Goal: Information Seeking & Learning: Find specific page/section

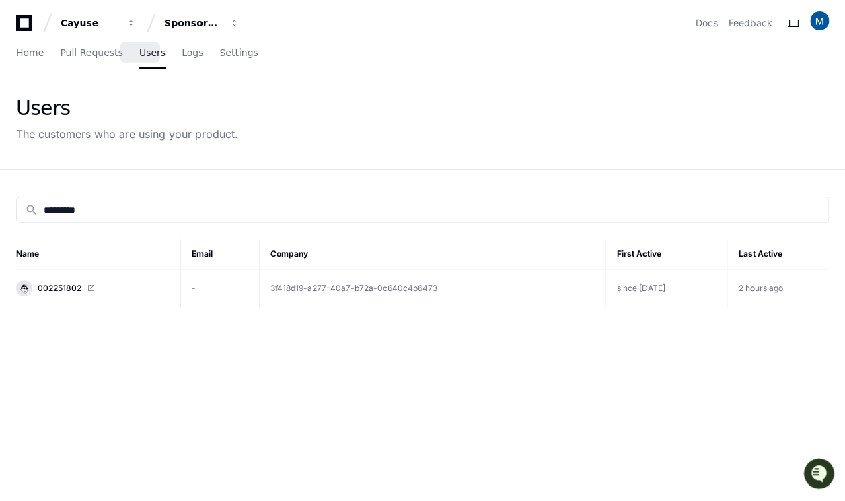
click at [143, 54] on span "Users" at bounding box center [152, 52] width 26 height 8
click at [96, 203] on input "*********" at bounding box center [432, 209] width 777 height 13
paste input
type input "*********"
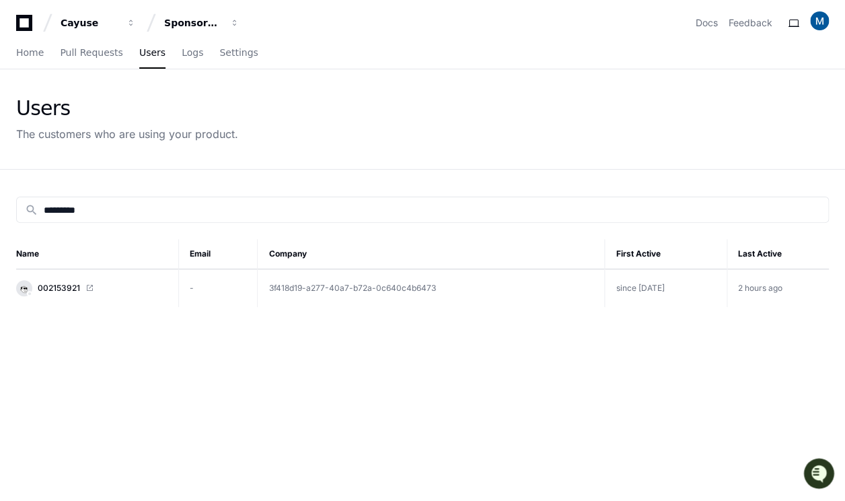
click at [67, 280] on link "002153921" at bounding box center [91, 288] width 151 height 16
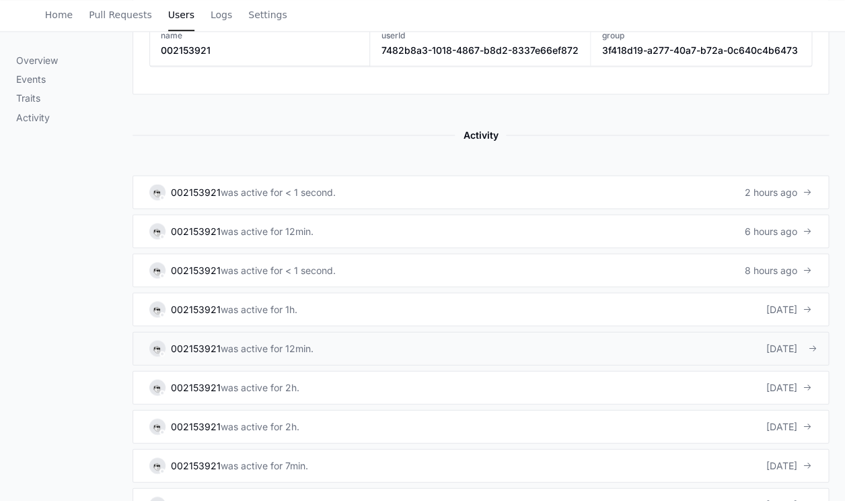
scroll to position [727, 0]
click at [211, 189] on div "002153921" at bounding box center [196, 190] width 50 height 13
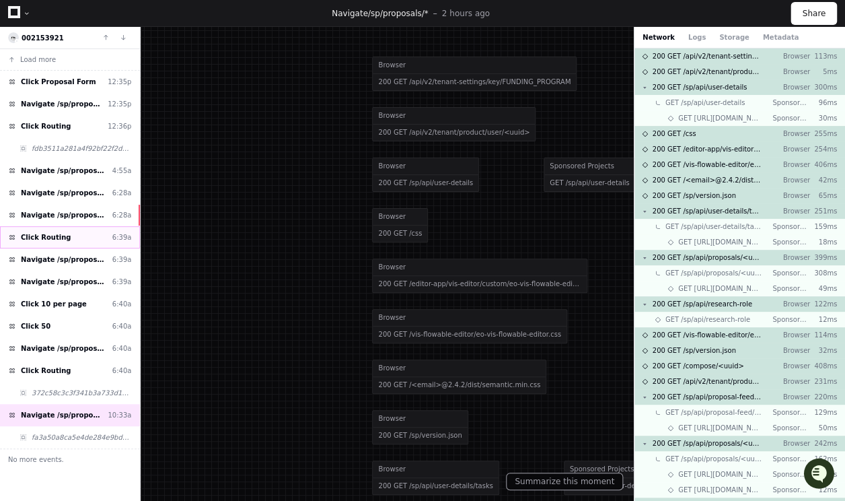
click at [88, 232] on div "Click Routing 6:39a" at bounding box center [70, 237] width 140 height 22
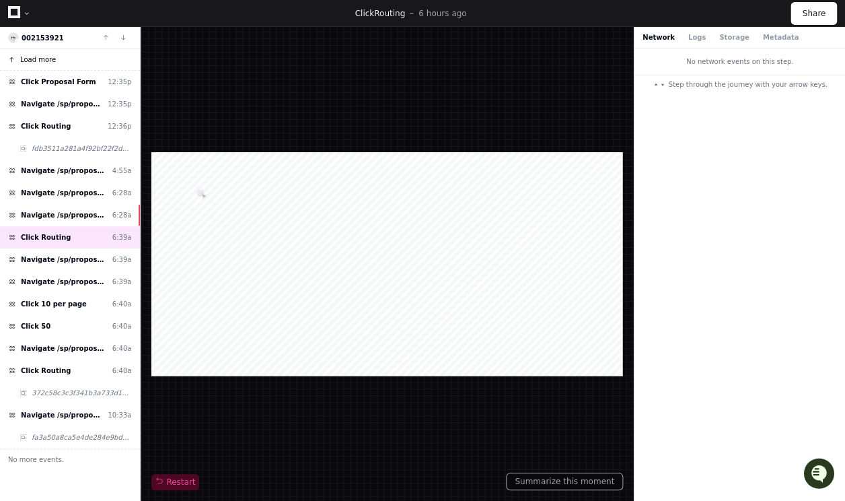
click at [40, 60] on span "Load more" at bounding box center [38, 60] width 36 height 10
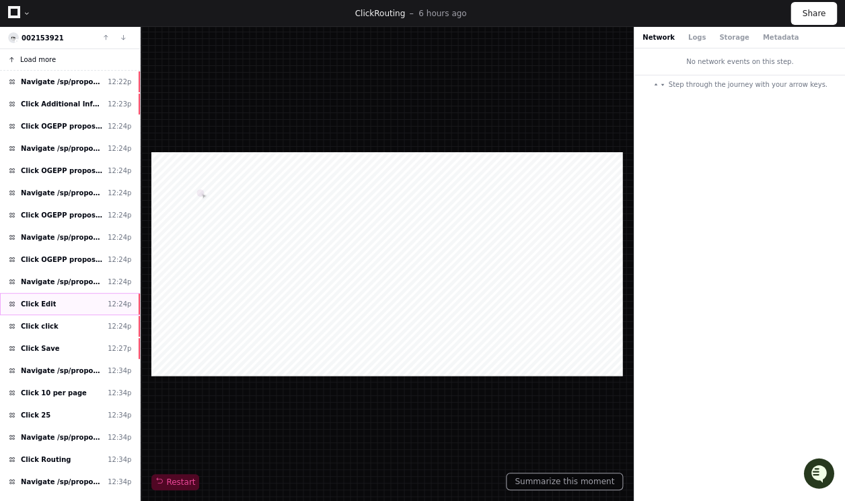
click at [66, 293] on div "Click Edit 12:24p" at bounding box center [70, 304] width 140 height 22
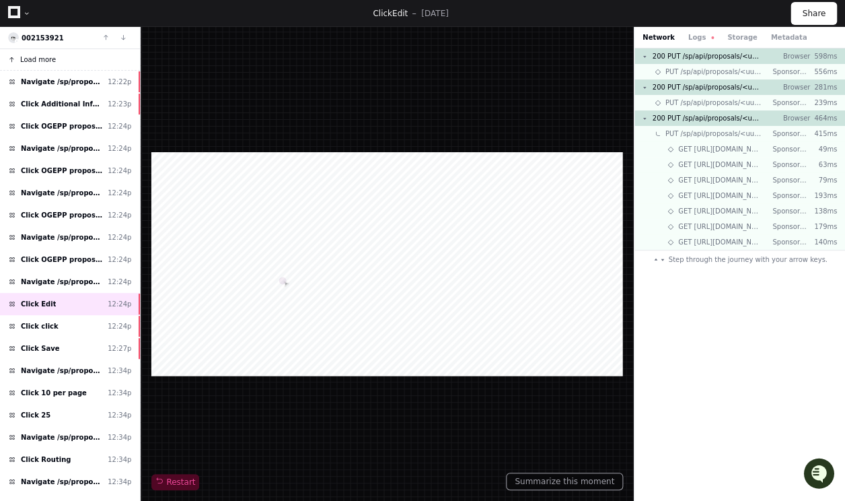
click at [68, 54] on button "Load more" at bounding box center [70, 60] width 140 height 22
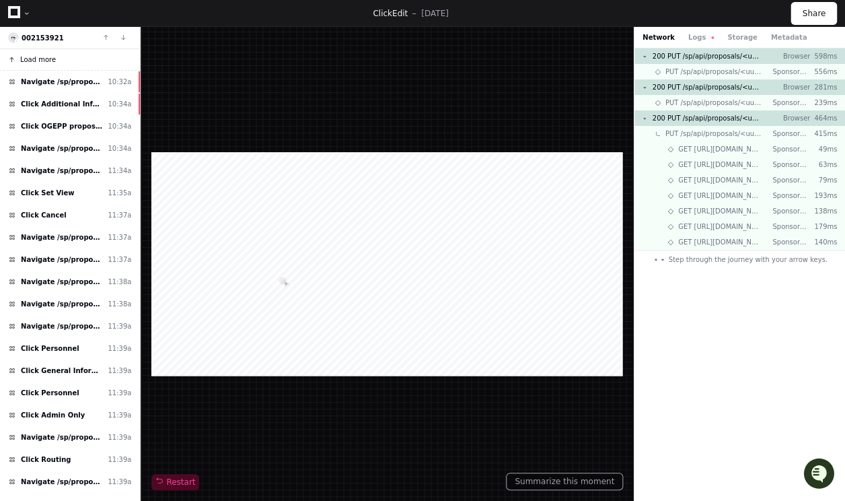
click at [39, 61] on span "Load more" at bounding box center [38, 60] width 36 height 10
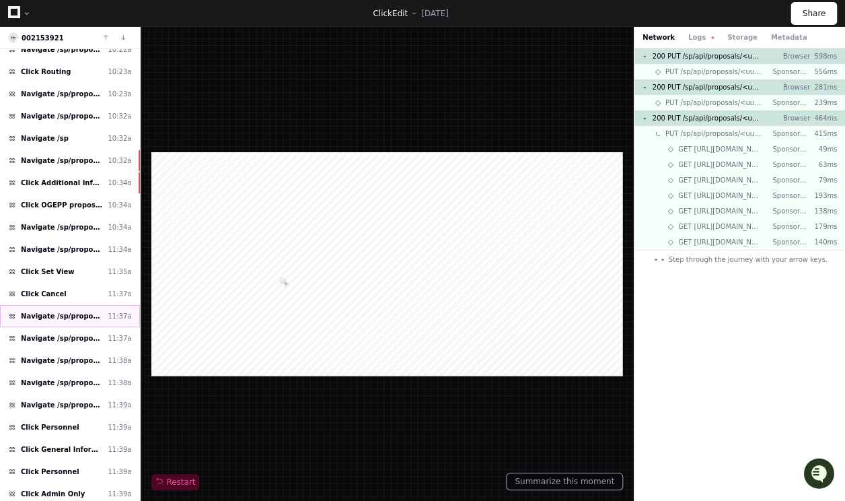
scroll to position [509, 0]
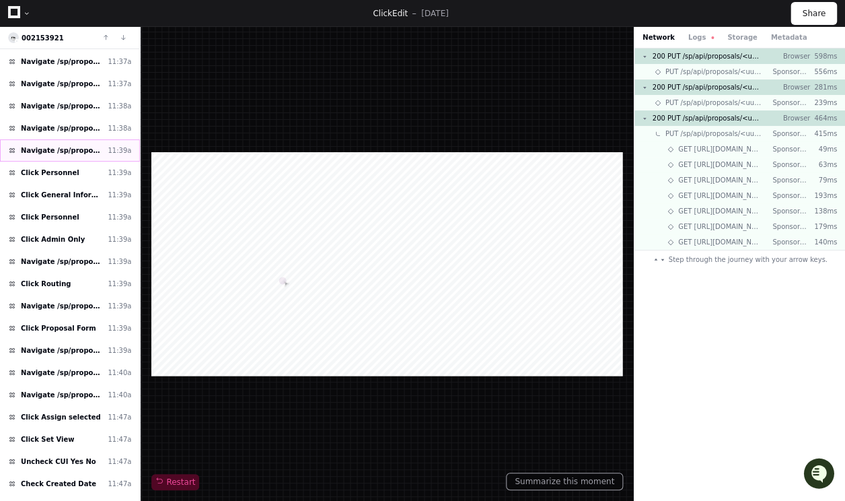
click at [68, 145] on span "Navigate /sp/proposals/* (26-0030-P0001)" at bounding box center [61, 150] width 81 height 10
